Goal: Ask a question

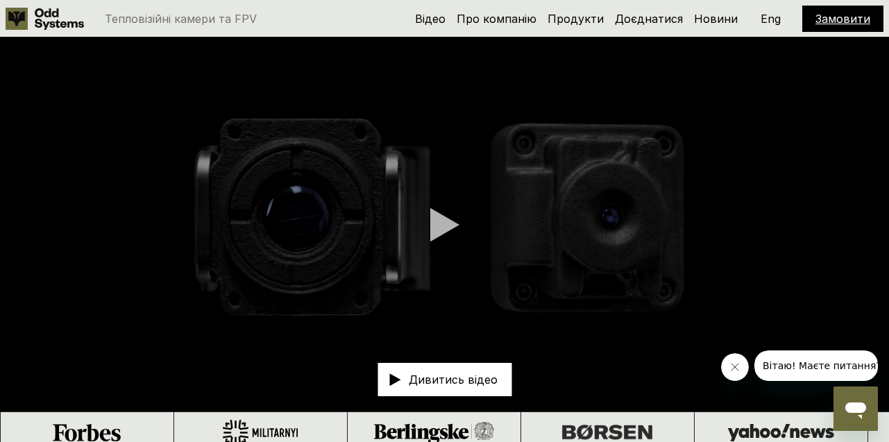
click at [865, 403] on icon "Відкрити вікно повідомлень" at bounding box center [856, 408] width 25 height 25
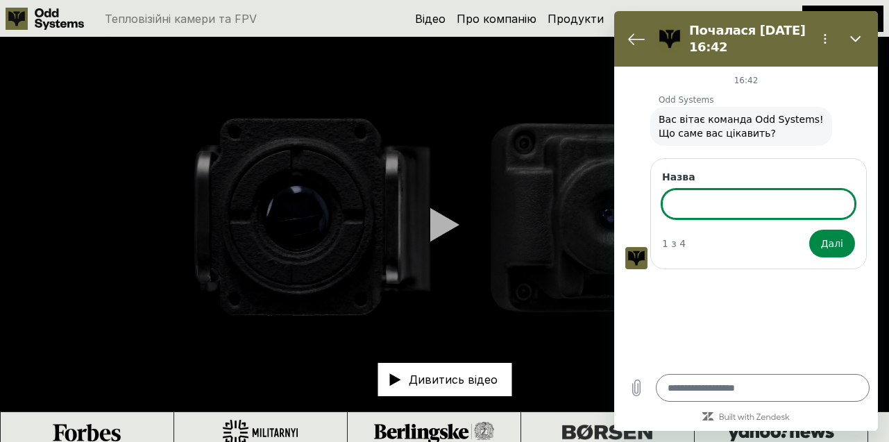
type textarea "*"
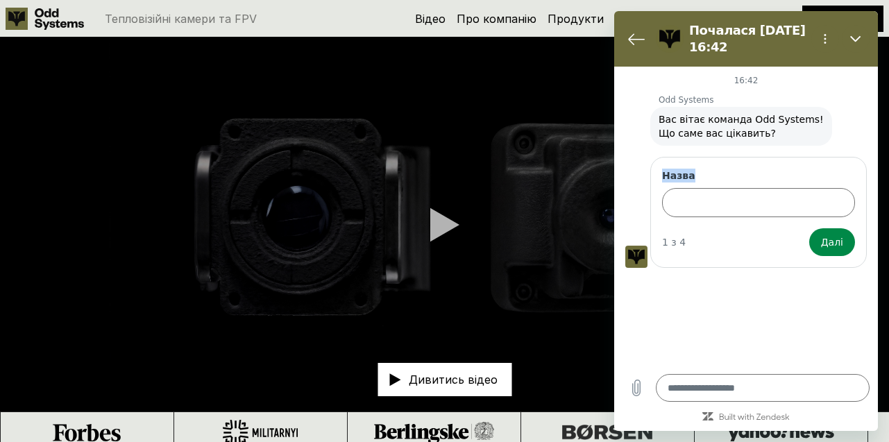
drag, startPoint x: 662, startPoint y: 174, endPoint x: 722, endPoint y: 169, distance: 59.9
click at [722, 169] on label "Назва" at bounding box center [758, 176] width 193 height 14
click at [639, 121] on div "Odd Systems говорить: Вас вітає команда Odd Systems! Що саме вас цікавить?" at bounding box center [752, 126] width 253 height 40
click at [828, 40] on icon "Меню опцій" at bounding box center [825, 38] width 11 height 11
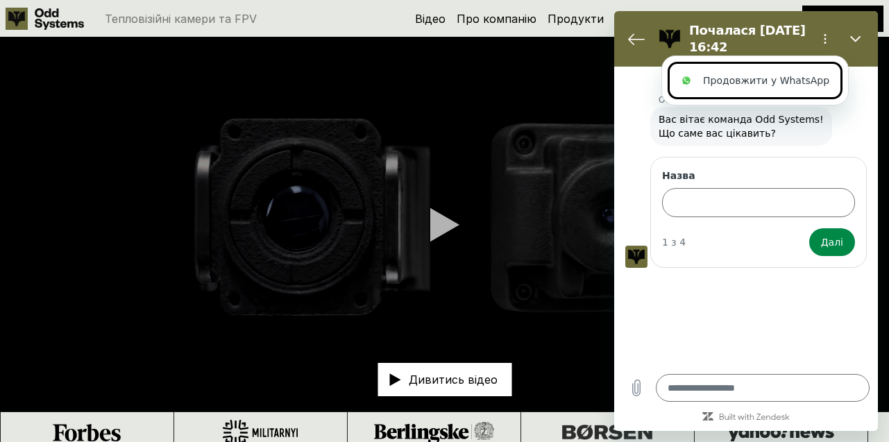
click at [742, 296] on div "16:42 Odd Systems Odd Systems говорить: Вас вітає команда Odd Systems! Що саме …" at bounding box center [747, 216] width 264 height 299
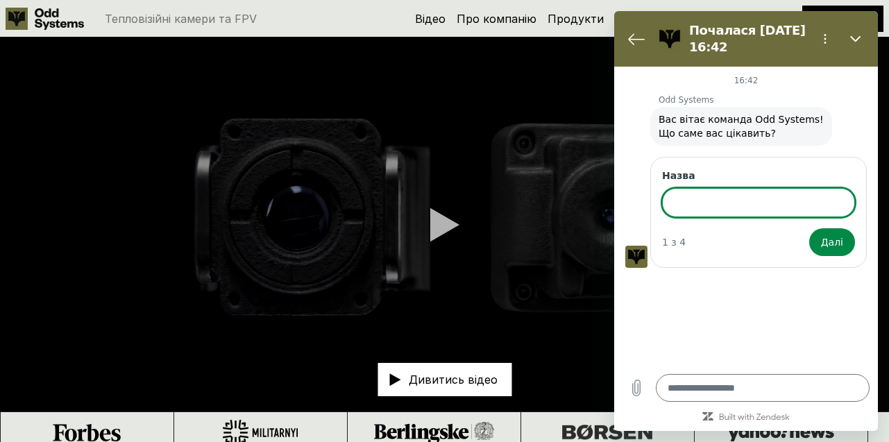
click at [712, 196] on input "Назва" at bounding box center [758, 202] width 193 height 29
type input "*"
click at [810, 228] on button "Далі" at bounding box center [833, 242] width 46 height 28
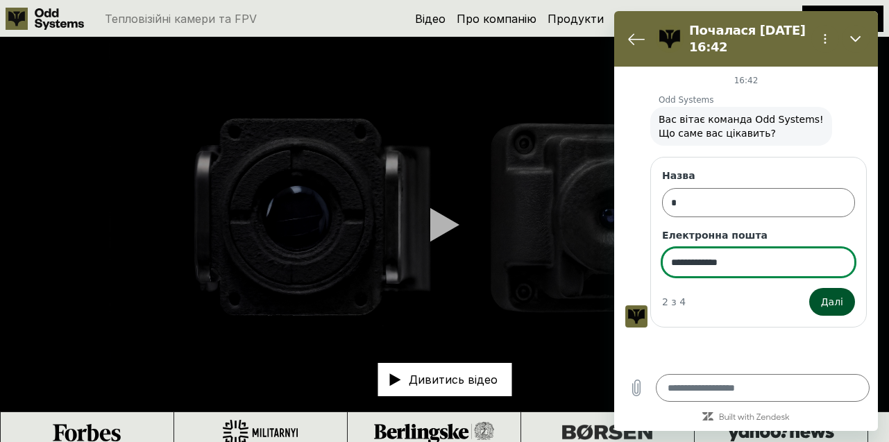
type input "**********"
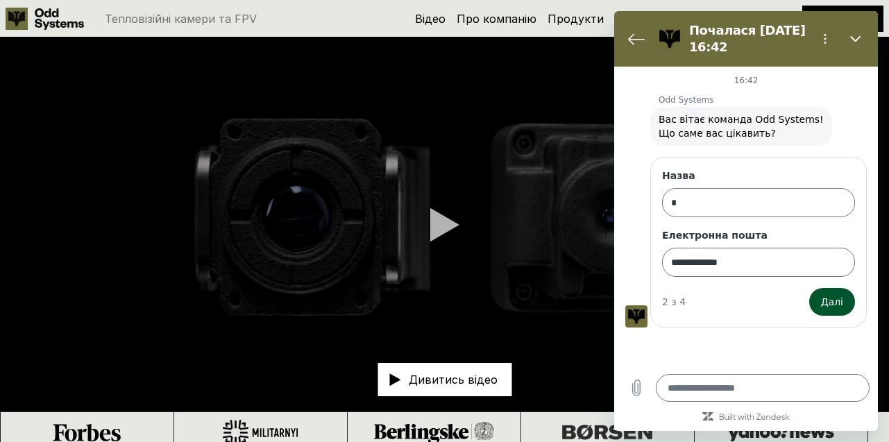
click at [839, 305] on span "Далі" at bounding box center [832, 302] width 22 height 17
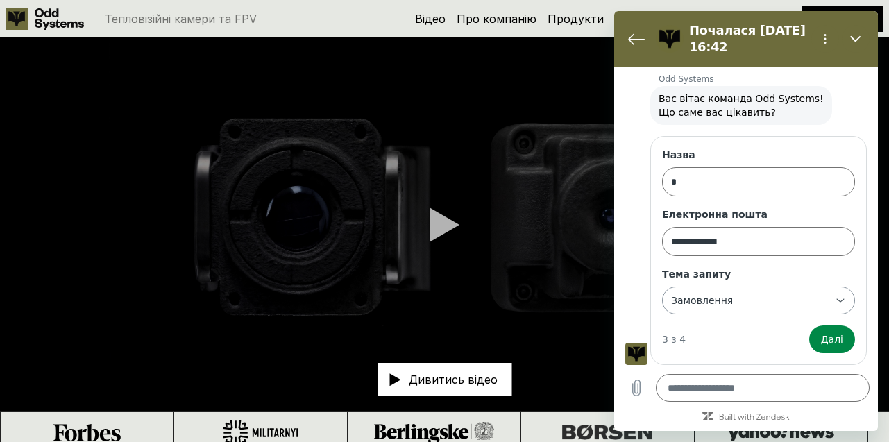
scroll to position [21, 0]
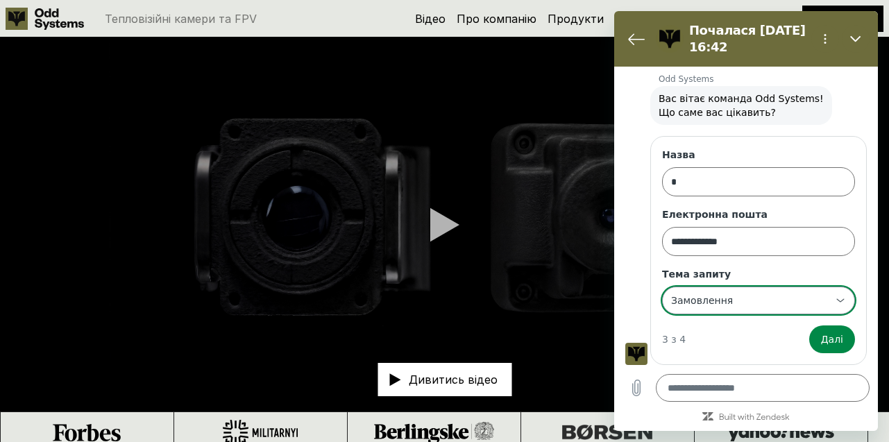
click at [798, 304] on div "**********" at bounding box center [750, 300] width 161 height 25
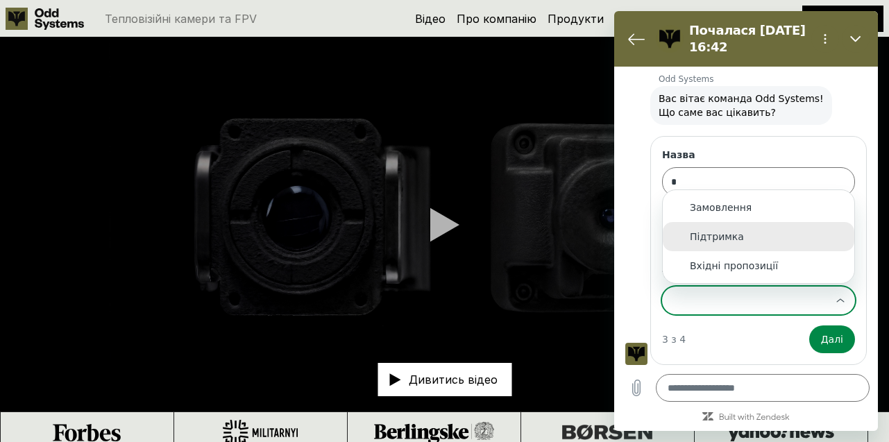
click at [791, 242] on div "Підтримка" at bounding box center [758, 237] width 137 height 14
type input "*********"
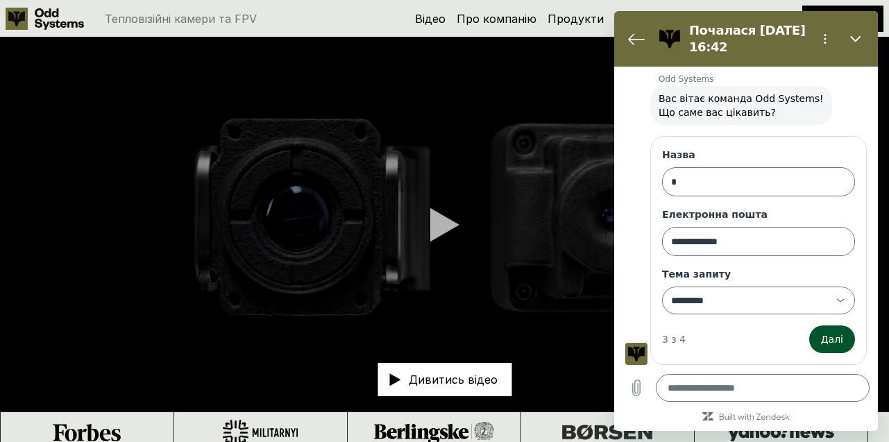
scroll to position [0, 0]
click at [835, 334] on span "Далі" at bounding box center [832, 339] width 22 height 17
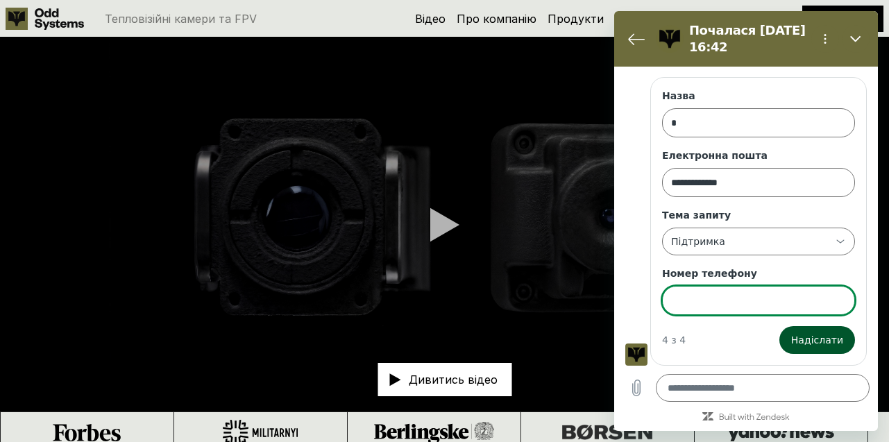
scroll to position [81, 0]
type input "********"
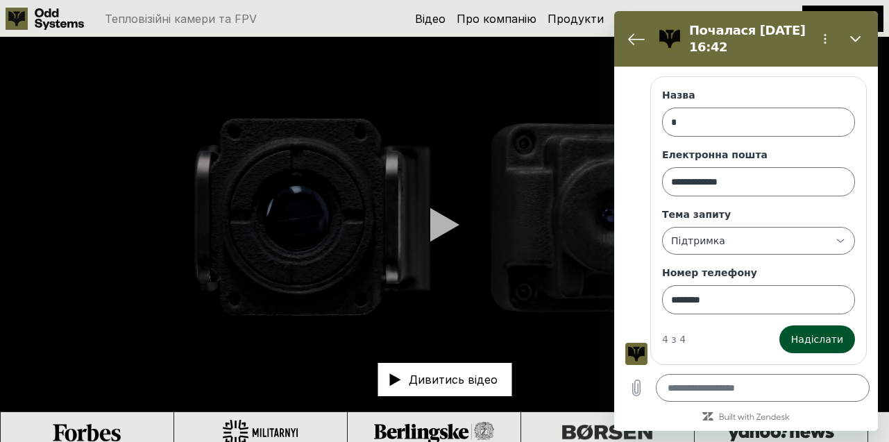
click at [822, 337] on span "Надіслати" at bounding box center [818, 339] width 52 height 17
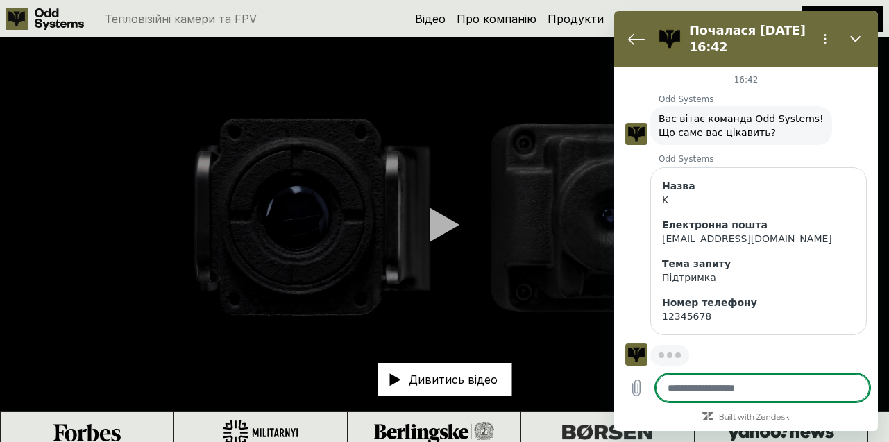
scroll to position [1, 0]
type textarea "*"
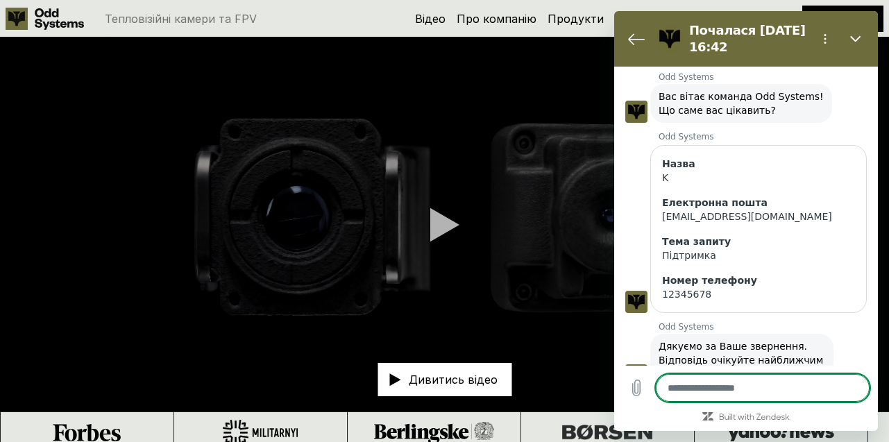
scroll to position [60, 0]
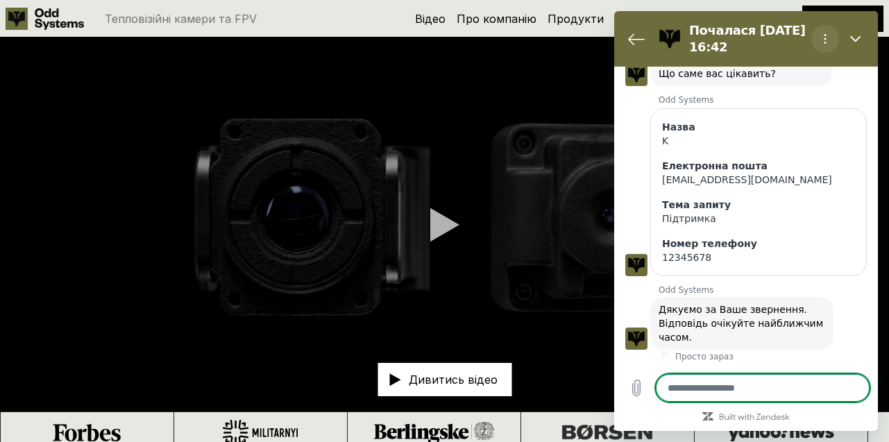
click at [825, 44] on icon "Меню опцій" at bounding box center [825, 38] width 11 height 11
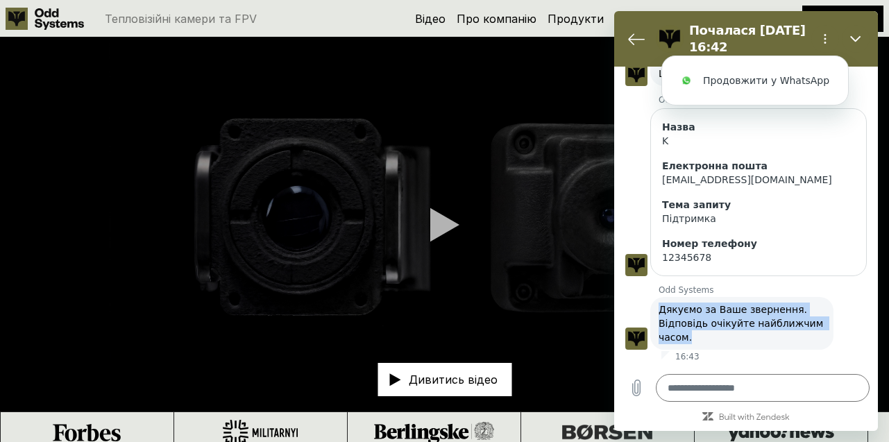
drag, startPoint x: 660, startPoint y: 310, endPoint x: 715, endPoint y: 337, distance: 61.5
click at [715, 337] on span "Дякуємо за Ваше звернення. Відповідь очікуйте найближчим часом." at bounding box center [742, 324] width 167 height 42
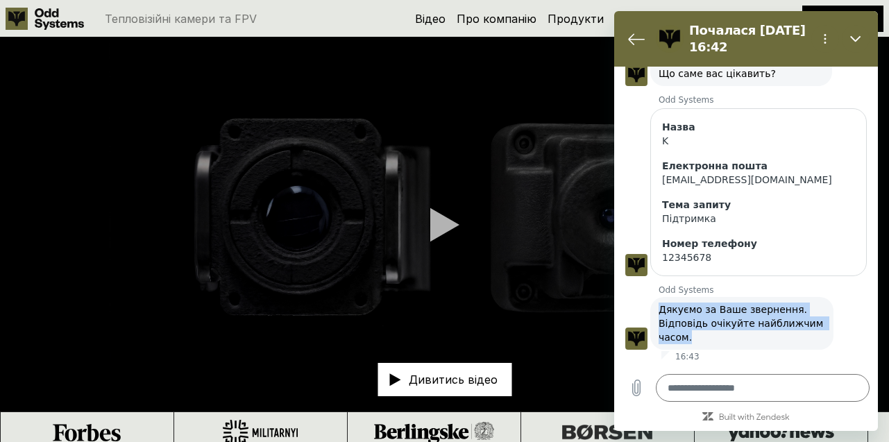
drag, startPoint x: 699, startPoint y: 340, endPoint x: 658, endPoint y: 312, distance: 50.5
click at [658, 312] on div "Odd Systems говорить: Дякуємо за Ваше звернення. Відповідь очікуйте найближчим …" at bounding box center [742, 323] width 183 height 53
copy span "Дякуємо за Ваше звернення. Відповідь очікуйте найближчим часом."
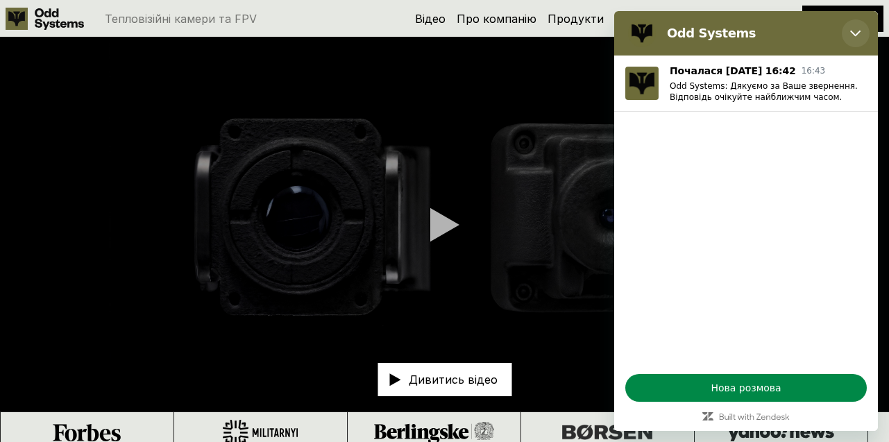
click at [854, 42] on button "Закрити" at bounding box center [856, 33] width 28 height 28
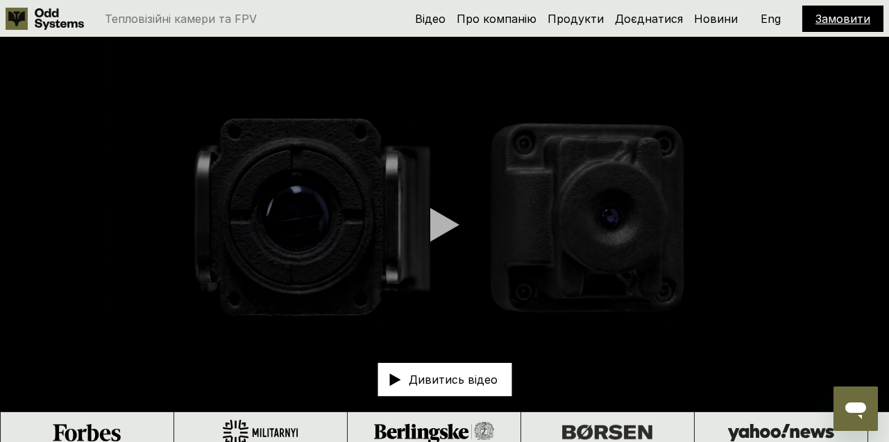
click at [848, 20] on link "Замовити" at bounding box center [843, 19] width 55 height 14
click at [847, 18] on link "Замовити" at bounding box center [843, 19] width 55 height 14
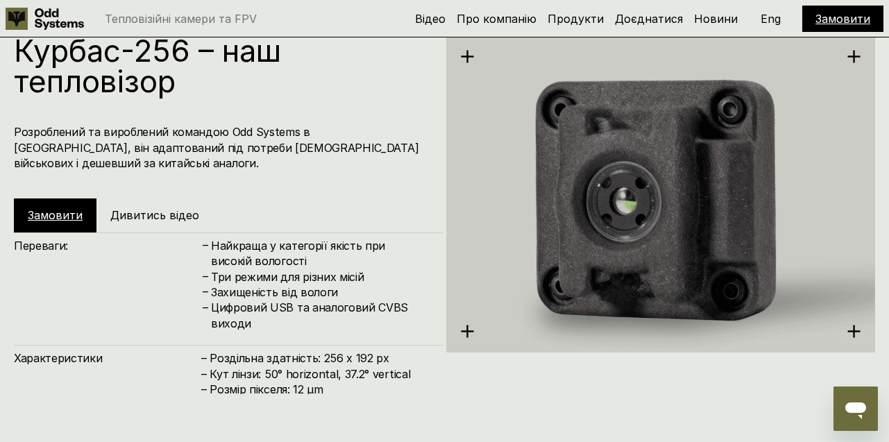
scroll to position [1421, 0]
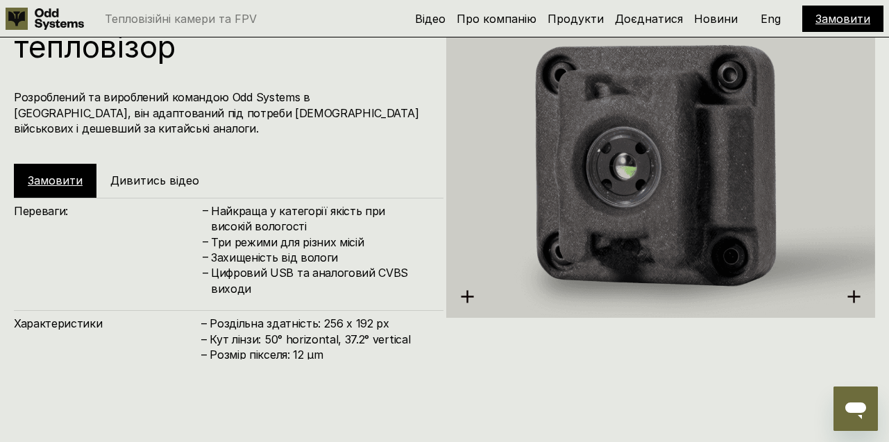
click at [49, 181] on link "Замовити" at bounding box center [55, 181] width 55 height 14
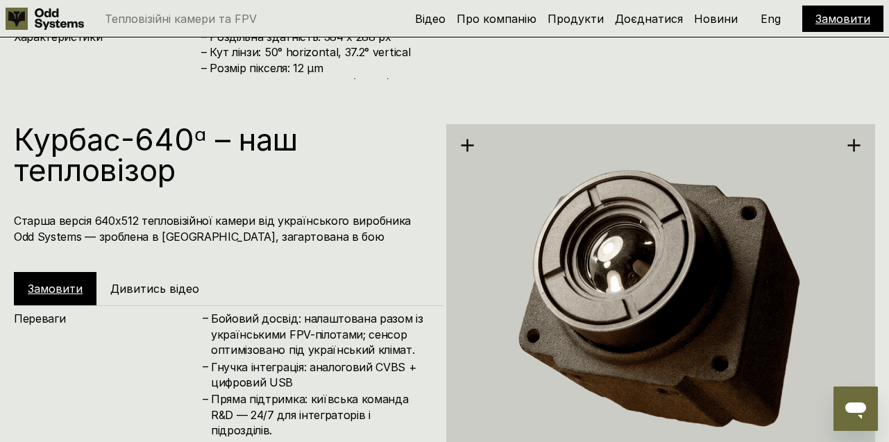
scroll to position [2171, 0]
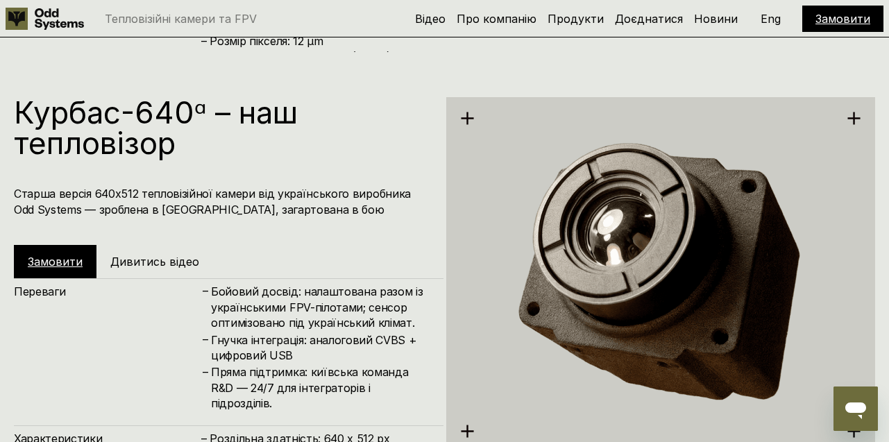
click at [67, 262] on link "Замовити" at bounding box center [55, 262] width 55 height 14
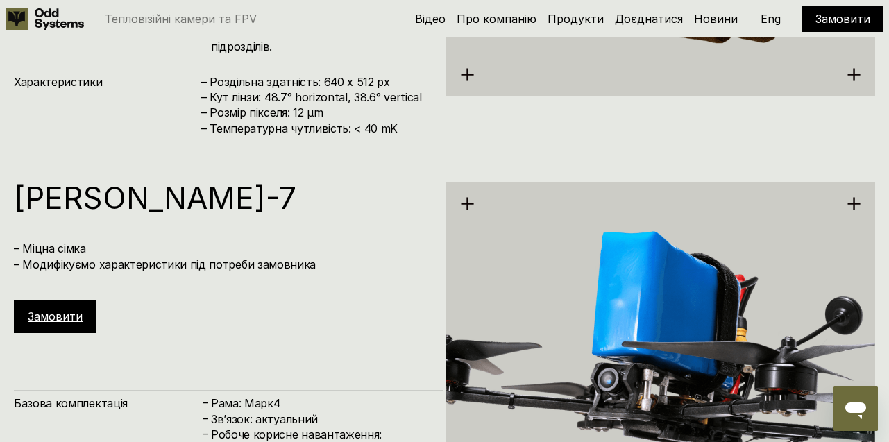
scroll to position [2716, 0]
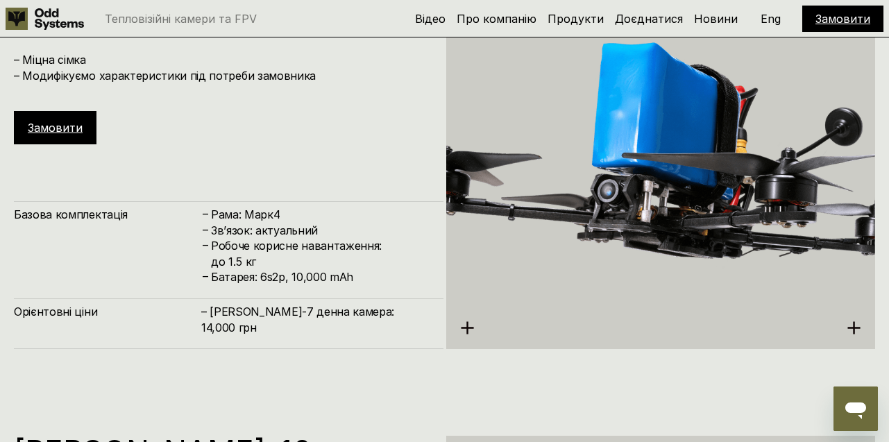
click at [69, 128] on link "Замовити" at bounding box center [55, 128] width 55 height 14
click at [850, 15] on link "Замовити" at bounding box center [843, 19] width 55 height 14
click at [845, 22] on link "Замовити" at bounding box center [843, 19] width 55 height 14
